Goal: Check status: Check status

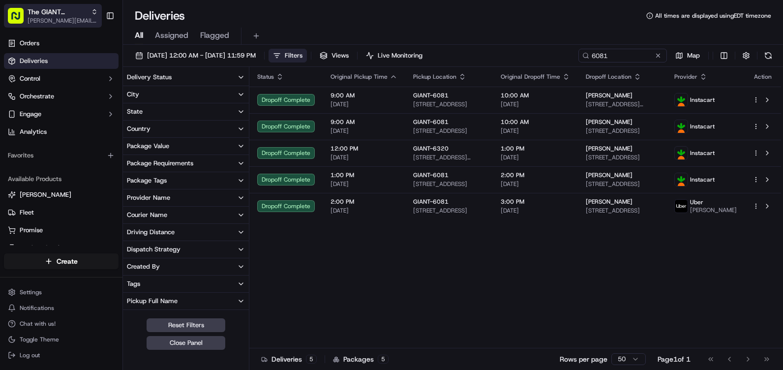
click at [78, 23] on span "[PERSON_NAME][EMAIL_ADDRESS][PERSON_NAME][DOMAIN_NAME]" at bounding box center [63, 21] width 70 height 8
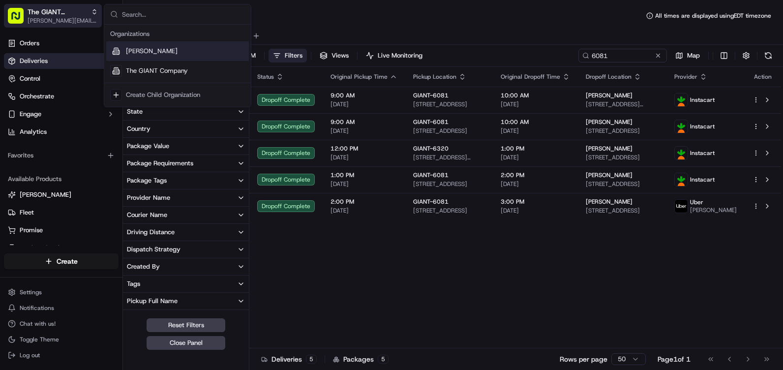
click at [93, 11] on icon "button" at bounding box center [94, 11] width 7 height 7
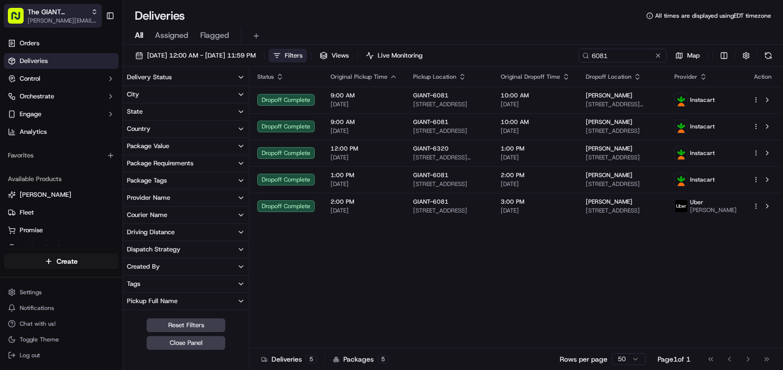
click at [97, 9] on icon "button" at bounding box center [94, 11] width 7 height 7
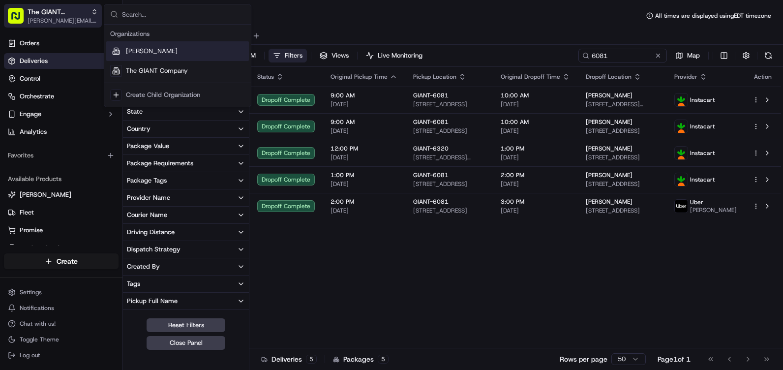
click at [54, 18] on span "[PERSON_NAME][EMAIL_ADDRESS][PERSON_NAME][DOMAIN_NAME]" at bounding box center [63, 21] width 70 height 8
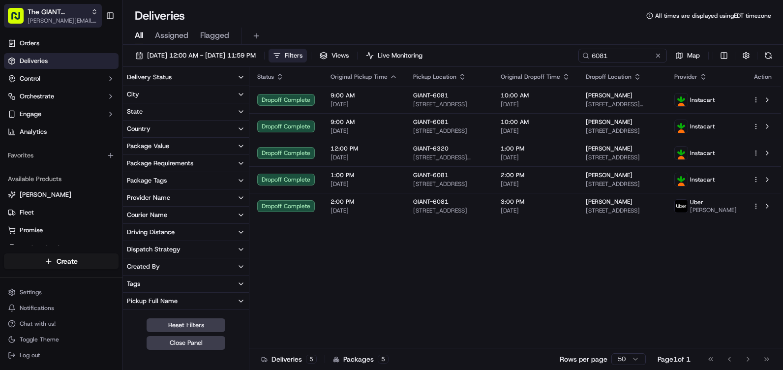
click at [21, 14] on rect "button" at bounding box center [16, 16] width 16 height 16
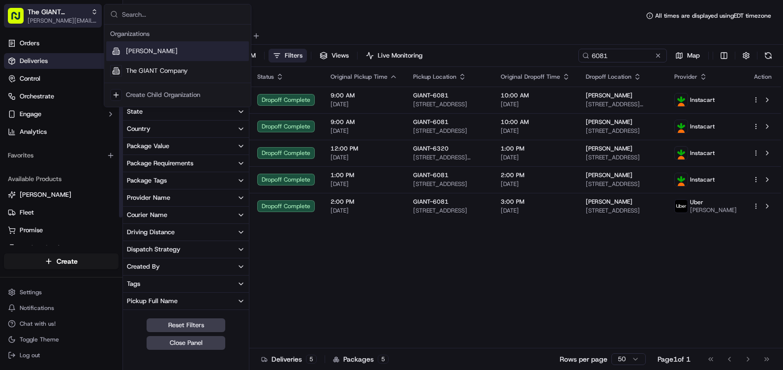
click at [51, 14] on span "The GIANT Company" at bounding box center [58, 12] width 60 height 10
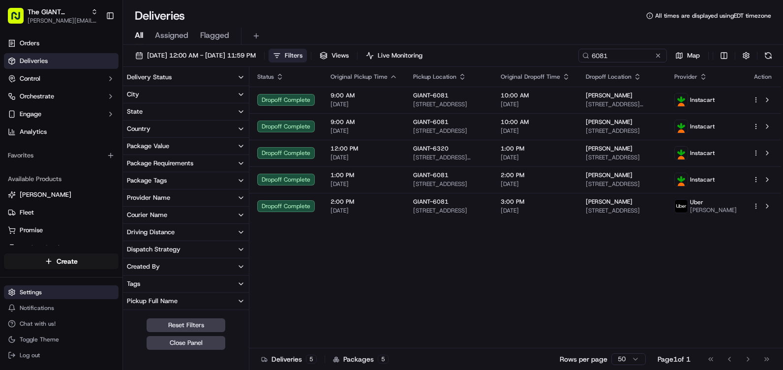
click at [48, 289] on html "The GIANT Company [PERSON_NAME][EMAIL_ADDRESS][PERSON_NAME][DOMAIN_NAME] Toggle…" at bounding box center [391, 185] width 783 height 370
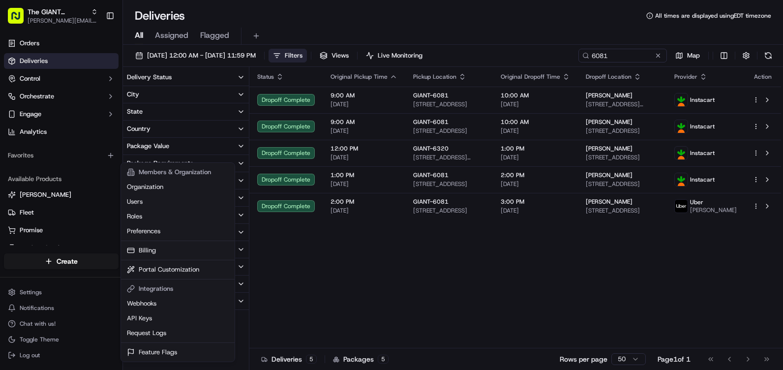
click at [109, 14] on html "The GIANT Company [PERSON_NAME][EMAIL_ADDRESS][PERSON_NAME][DOMAIN_NAME] Toggle…" at bounding box center [391, 185] width 783 height 370
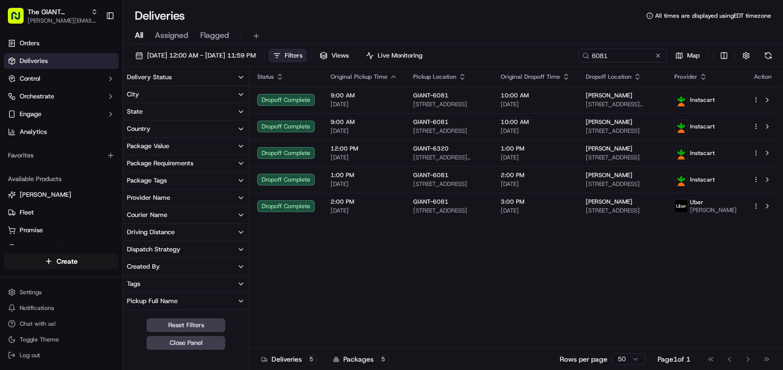
click at [109, 14] on button "Toggle Sidebar" at bounding box center [110, 15] width 17 height 17
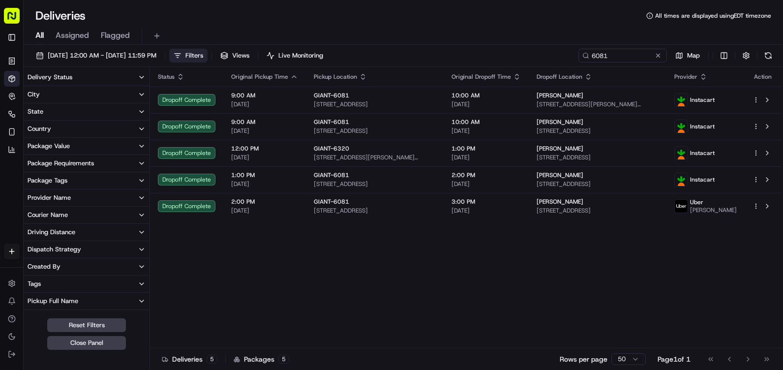
click at [11, 11] on rect "button" at bounding box center [12, 16] width 16 height 16
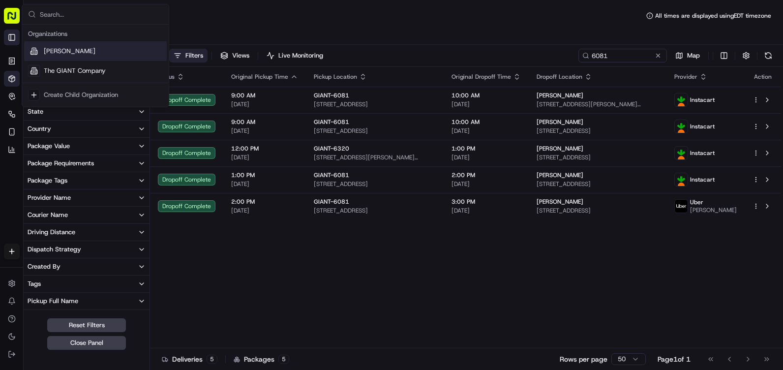
click at [12, 35] on button "Toggle Sidebar" at bounding box center [12, 38] width 16 height 16
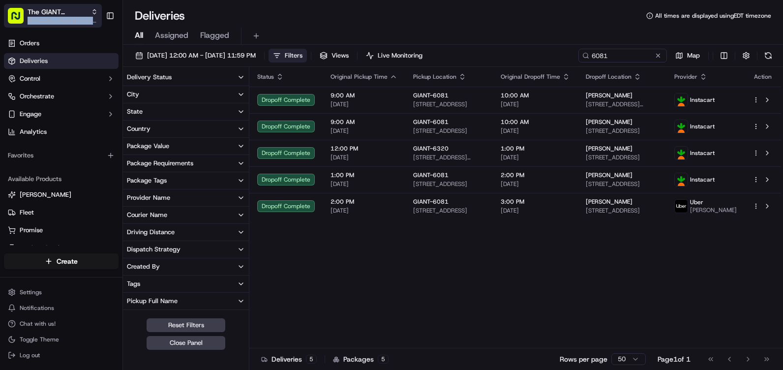
drag, startPoint x: 70, startPoint y: 14, endPoint x: 89, endPoint y: 19, distance: 19.2
click at [89, 21] on div "The GIANT Company [PERSON_NAME][EMAIL_ADDRESS][PERSON_NAME][DOMAIN_NAME]" at bounding box center [63, 16] width 70 height 18
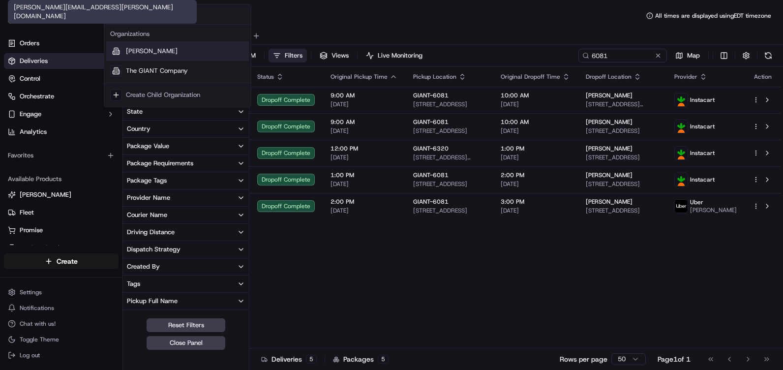
drag, startPoint x: 89, startPoint y: 18, endPoint x: 432, endPoint y: 291, distance: 438.8
click at [432, 291] on div "Status Original Pickup Time Pickup Location Original Dropoff Time Dropoff Locat…" at bounding box center [515, 207] width 532 height 281
